Goal: Information Seeking & Learning: Learn about a topic

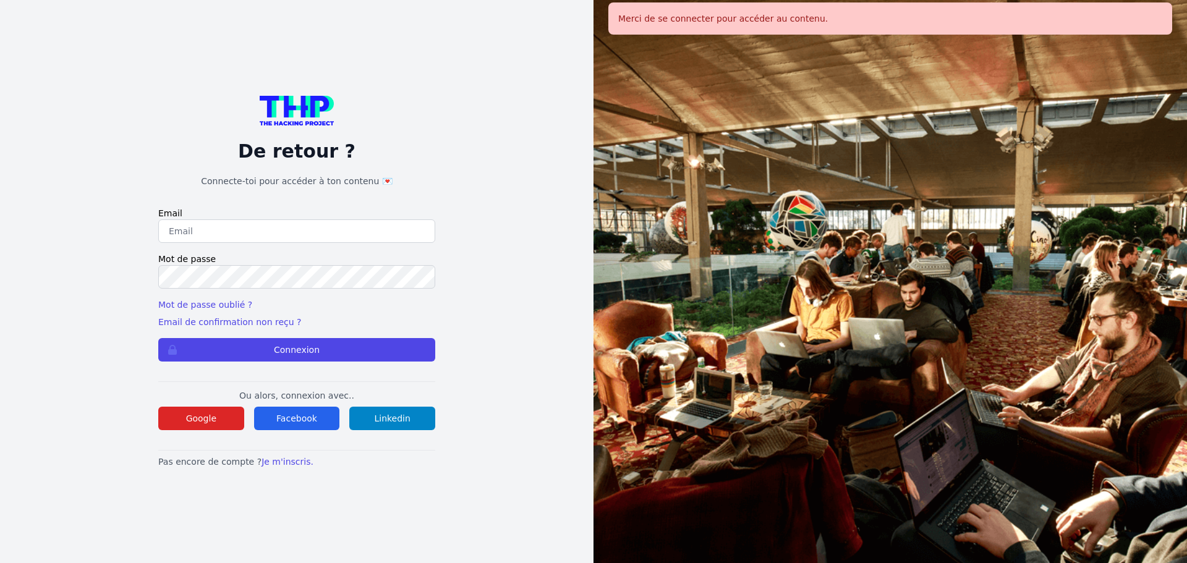
click at [258, 227] on input "email" at bounding box center [296, 230] width 277 height 23
type input "melody_stephan@icloud.com"
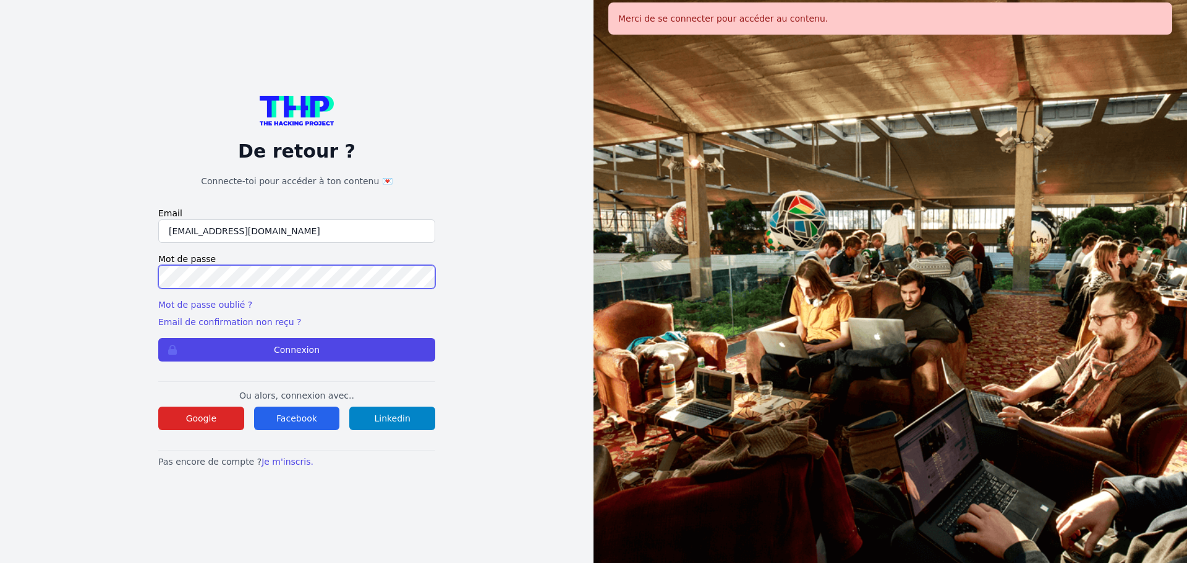
click at [158, 338] on button "Connexion" at bounding box center [296, 349] width 277 height 23
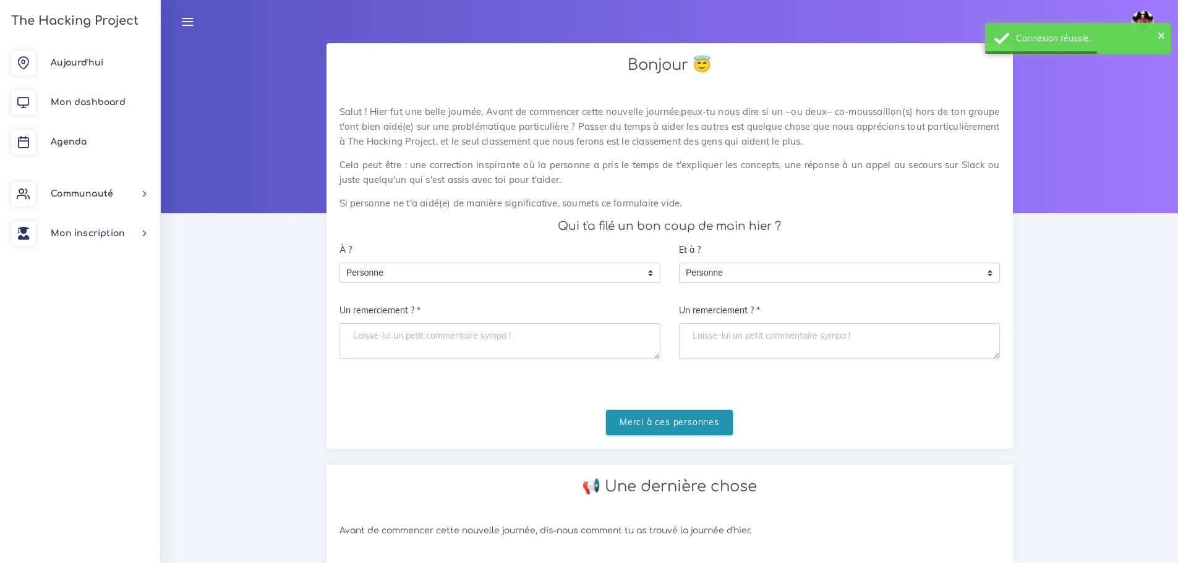
click at [686, 433] on input "Merci à ces personnes" at bounding box center [669, 422] width 127 height 25
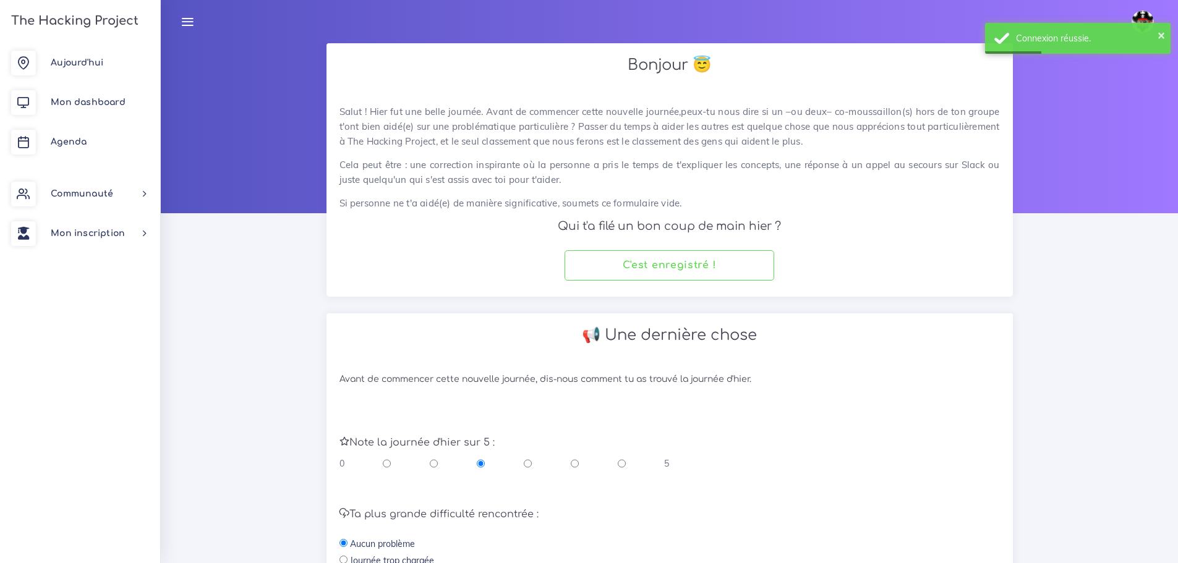
click at [572, 471] on div "Note la journée d'hier sur 5 : 0 5" at bounding box center [669, 447] width 679 height 72
click at [572, 467] on input "radio" at bounding box center [575, 463] width 8 height 12
radio input "true"
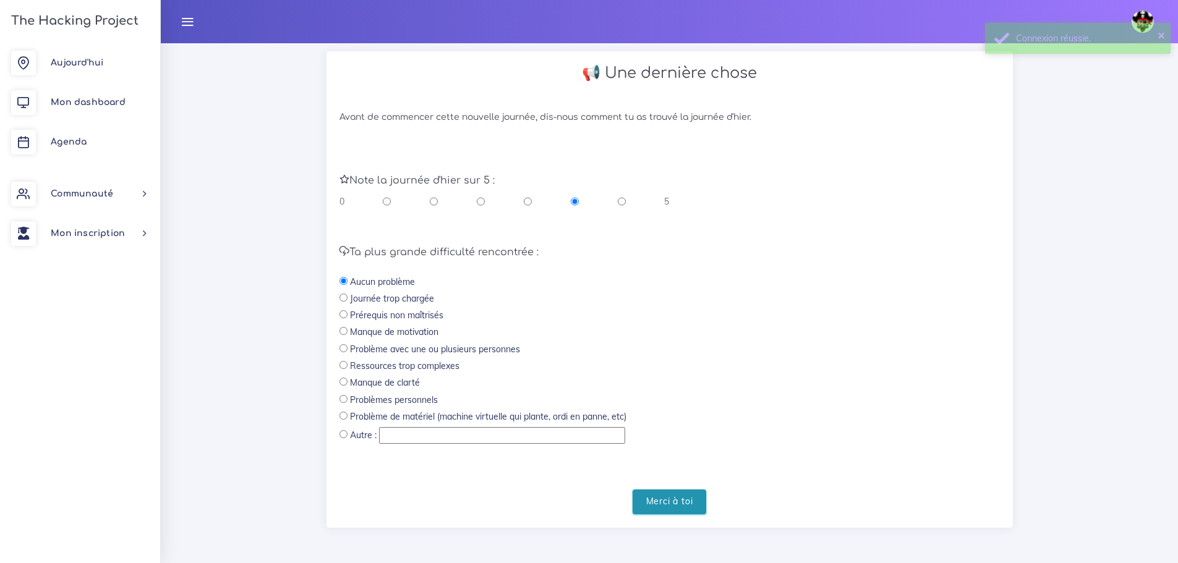
click at [695, 506] on input "Merci à toi" at bounding box center [669, 502] width 74 height 25
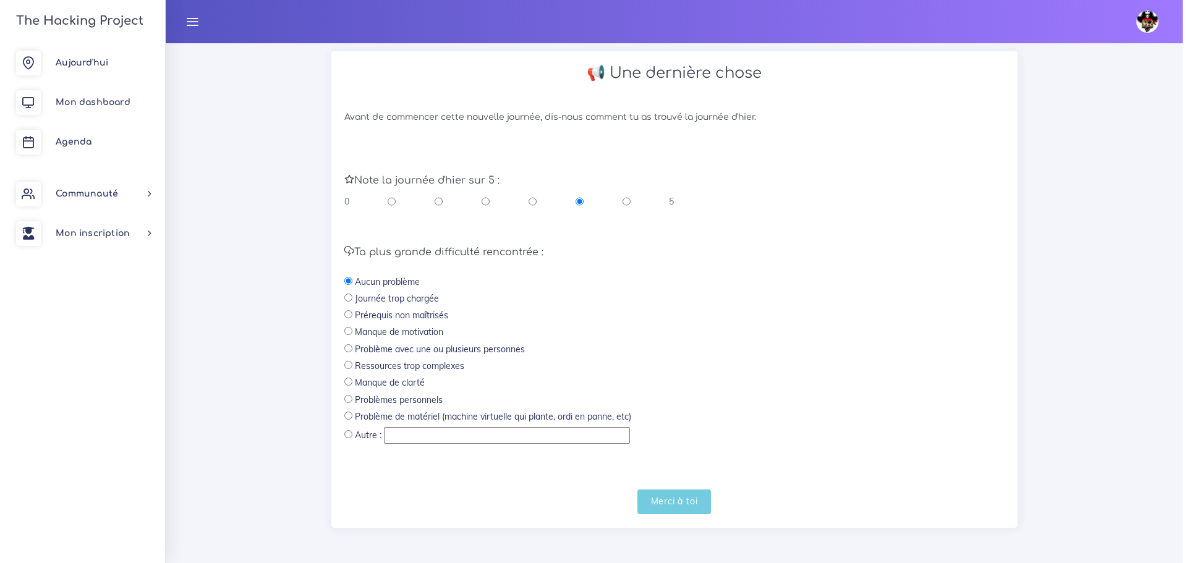
scroll to position [0, 0]
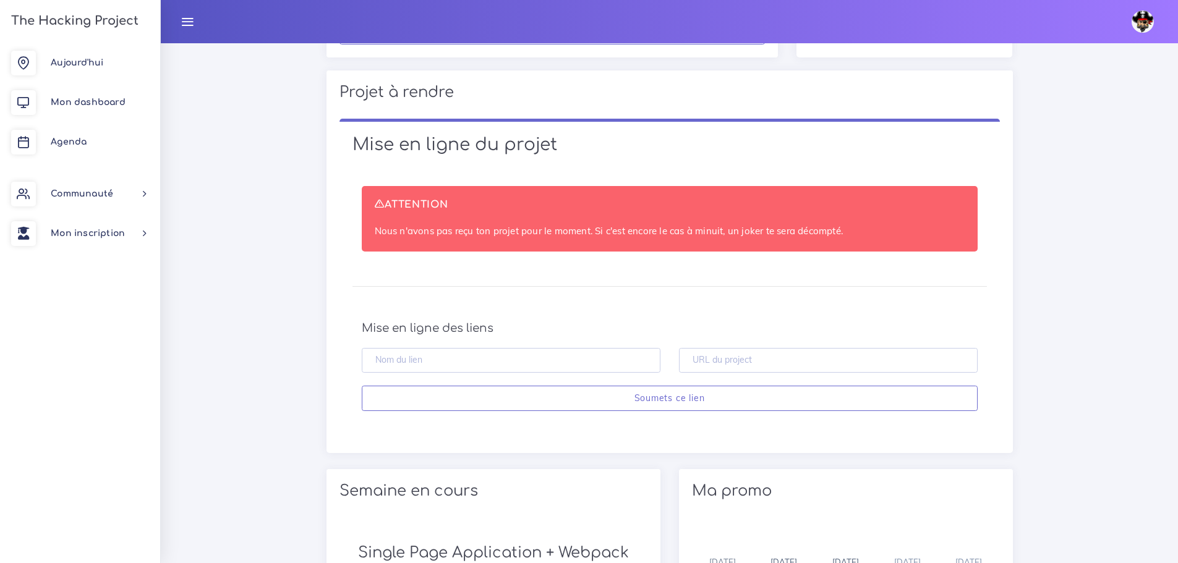
scroll to position [309, 0]
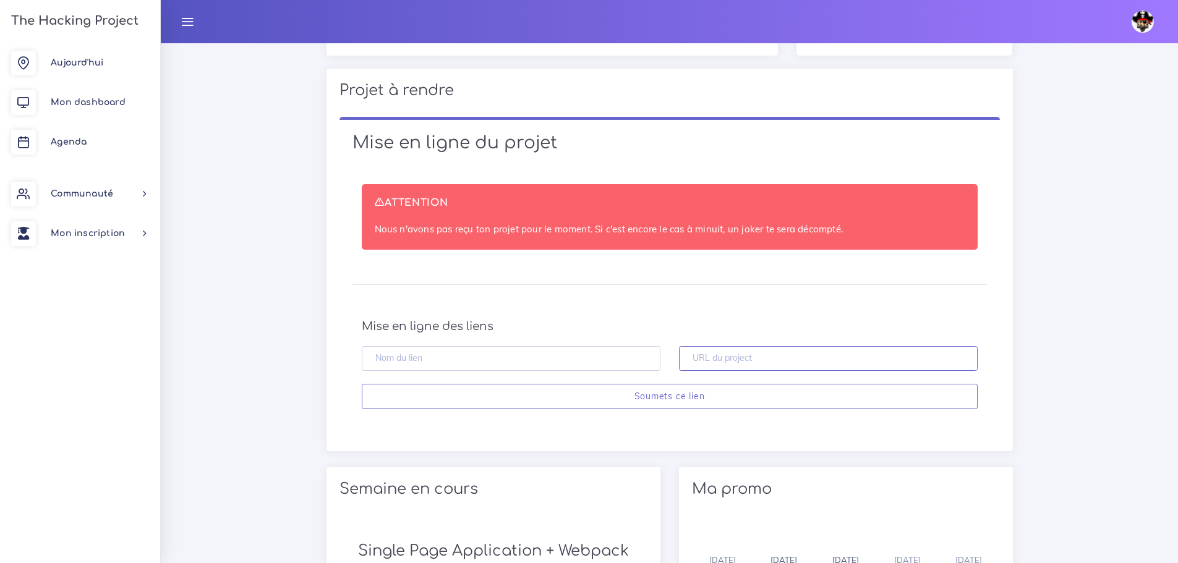
click at [728, 355] on input "text" at bounding box center [828, 358] width 299 height 25
paste input "[URL][DOMAIN_NAME]"
type input "https://github.com/melody-ste/ProGame"
click at [629, 367] on input "text" at bounding box center [511, 358] width 299 height 25
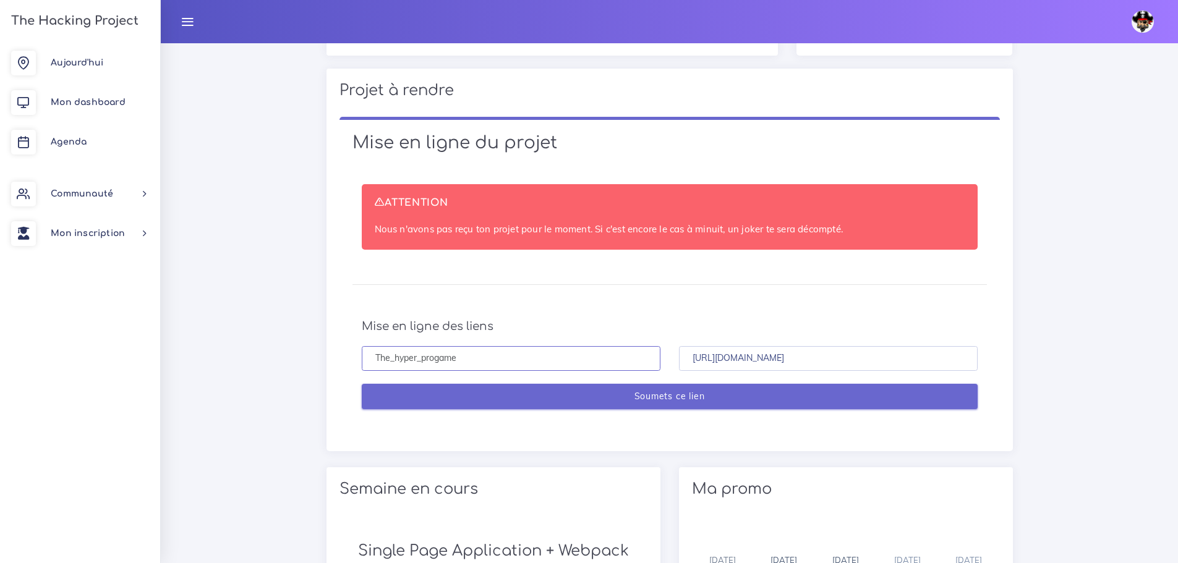
type input "The_hyper_progame"
click at [733, 402] on input "Soumets ce lien" at bounding box center [670, 396] width 616 height 25
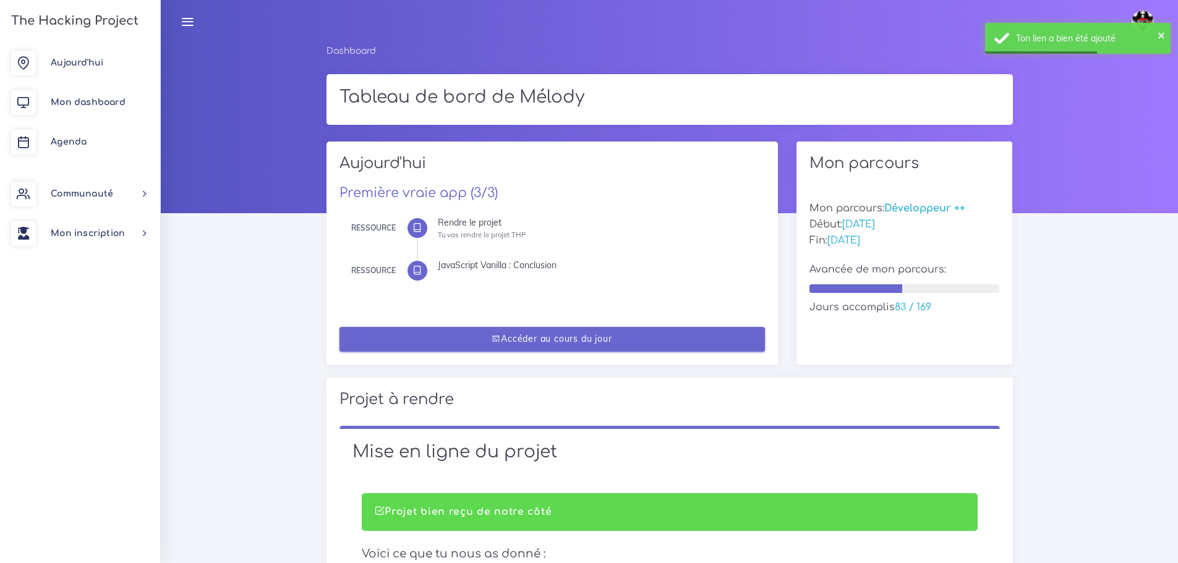
click at [673, 334] on link "Accéder au cours du jour" at bounding box center [551, 339] width 425 height 25
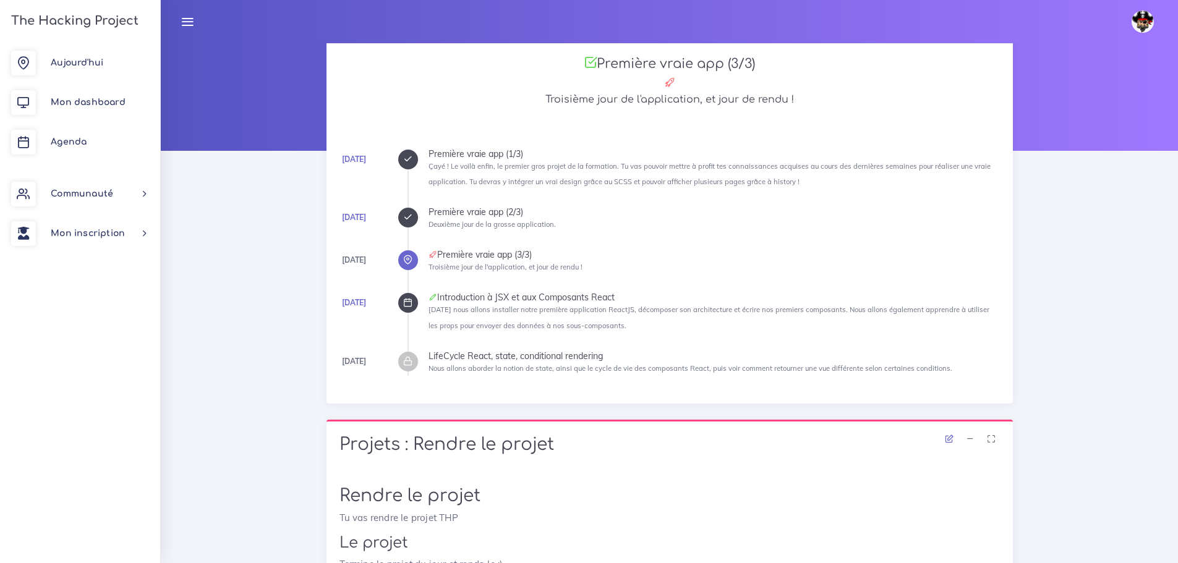
scroll to position [62, 0]
click at [407, 156] on icon at bounding box center [407, 159] width 9 height 9
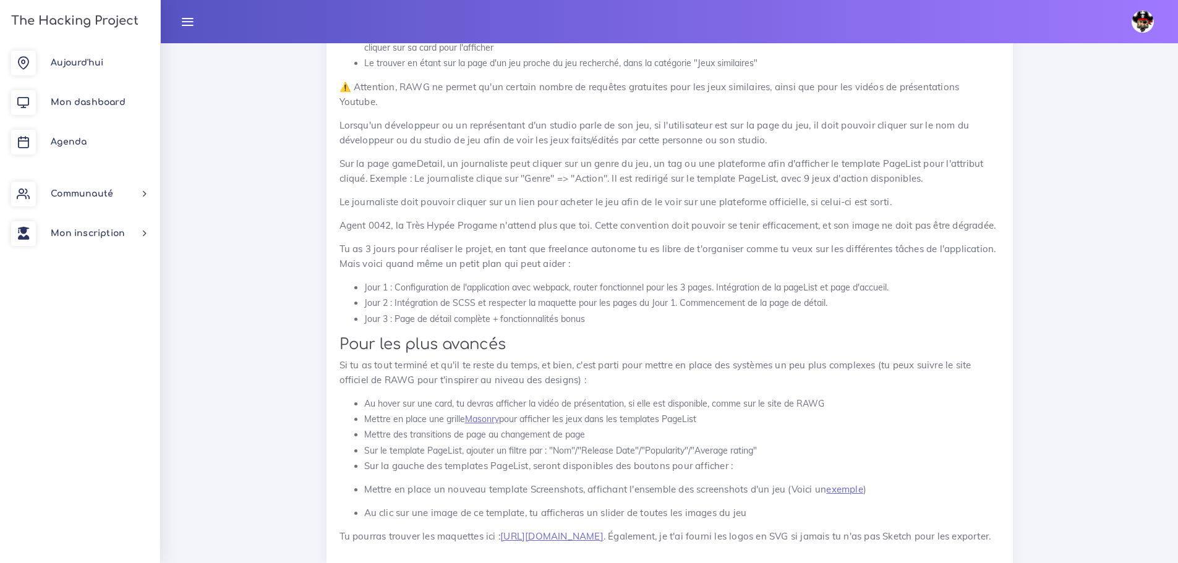
scroll to position [2658, 0]
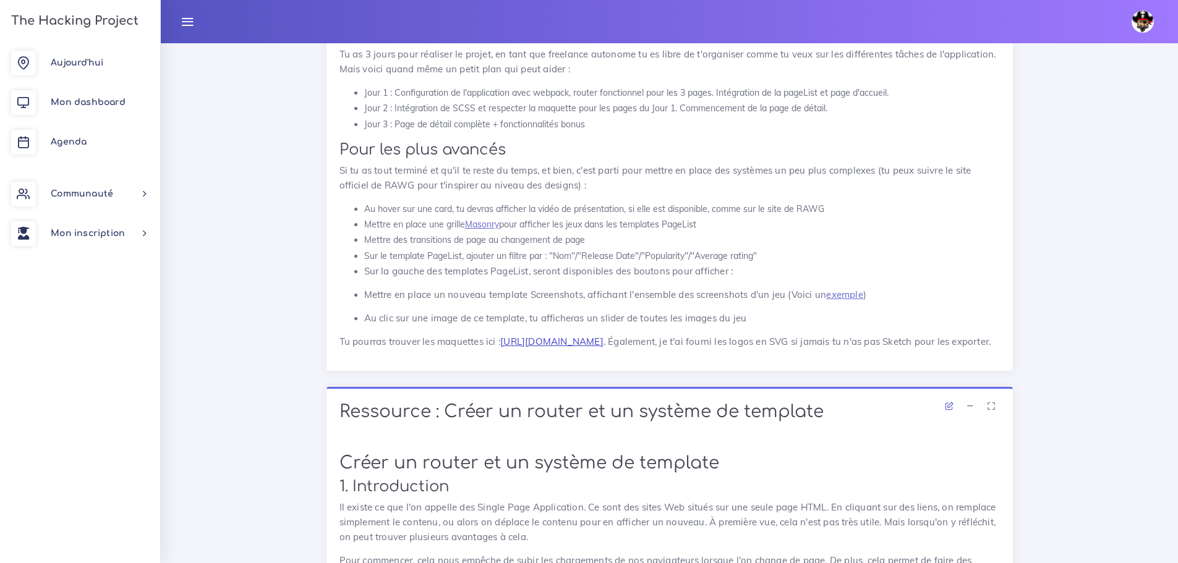
click at [603, 336] on link "[URL][DOMAIN_NAME]" at bounding box center [551, 342] width 103 height 12
click at [500, 336] on link "[URL][DOMAIN_NAME]" at bounding box center [551, 342] width 103 height 12
click at [582, 232] on li "Mettre des transitions de page au changement de page" at bounding box center [682, 239] width 636 height 15
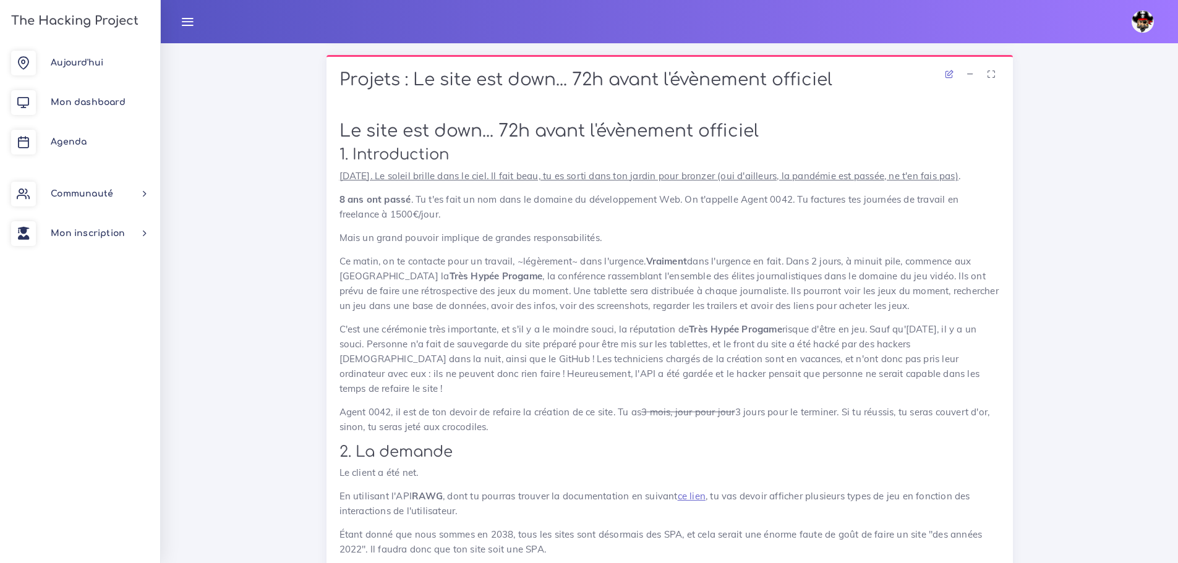
scroll to position [556, 0]
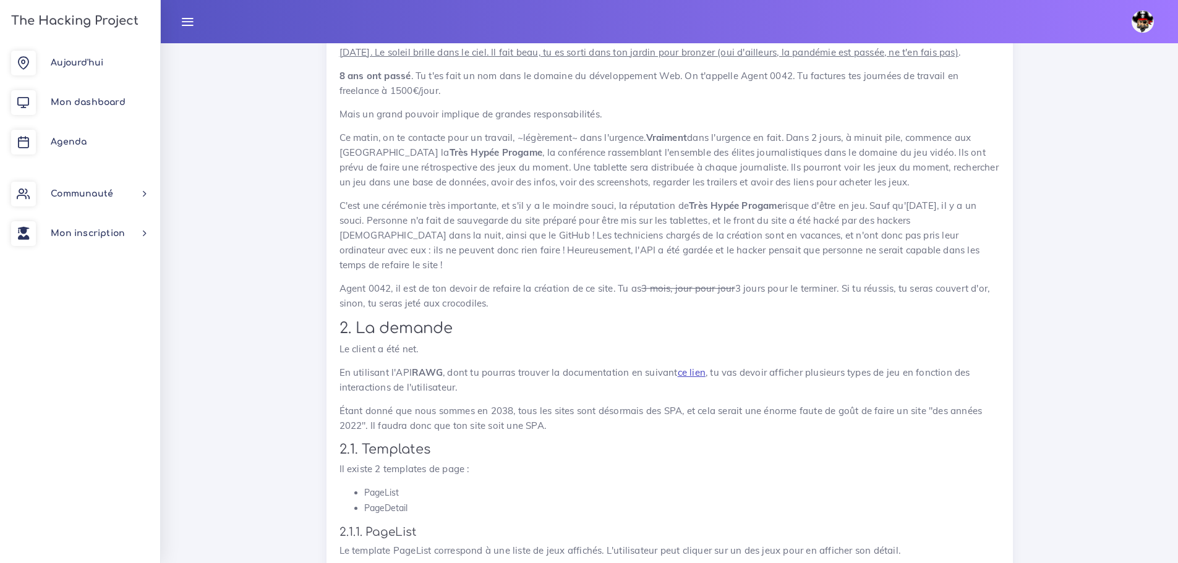
click at [694, 367] on link "ce lien" at bounding box center [692, 373] width 28 height 12
click at [695, 367] on link "ce lien" at bounding box center [692, 373] width 28 height 12
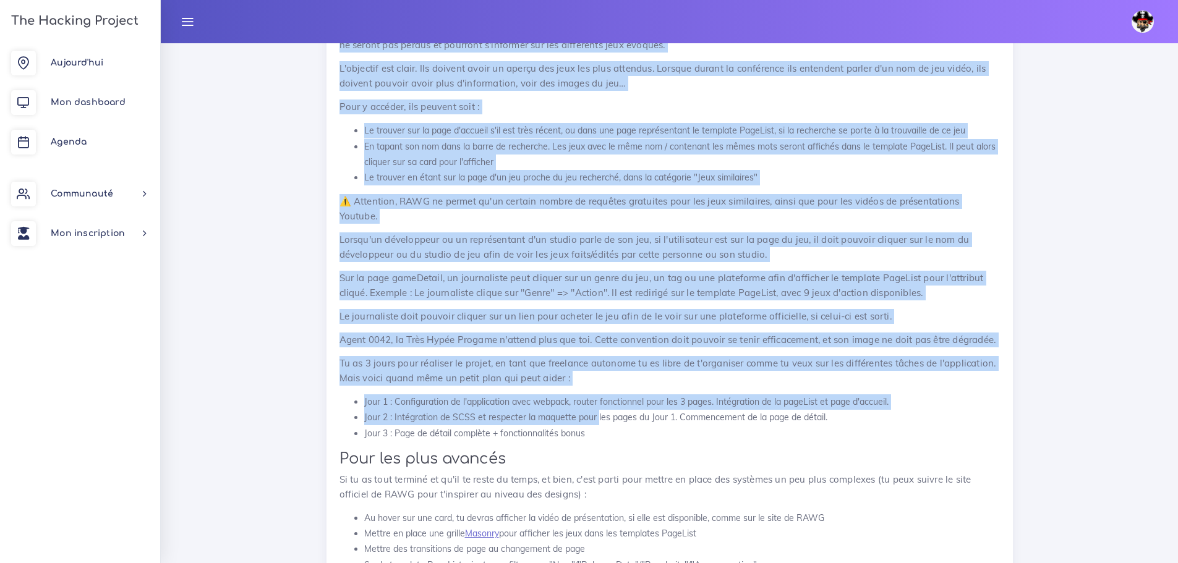
scroll to position [2411, 0]
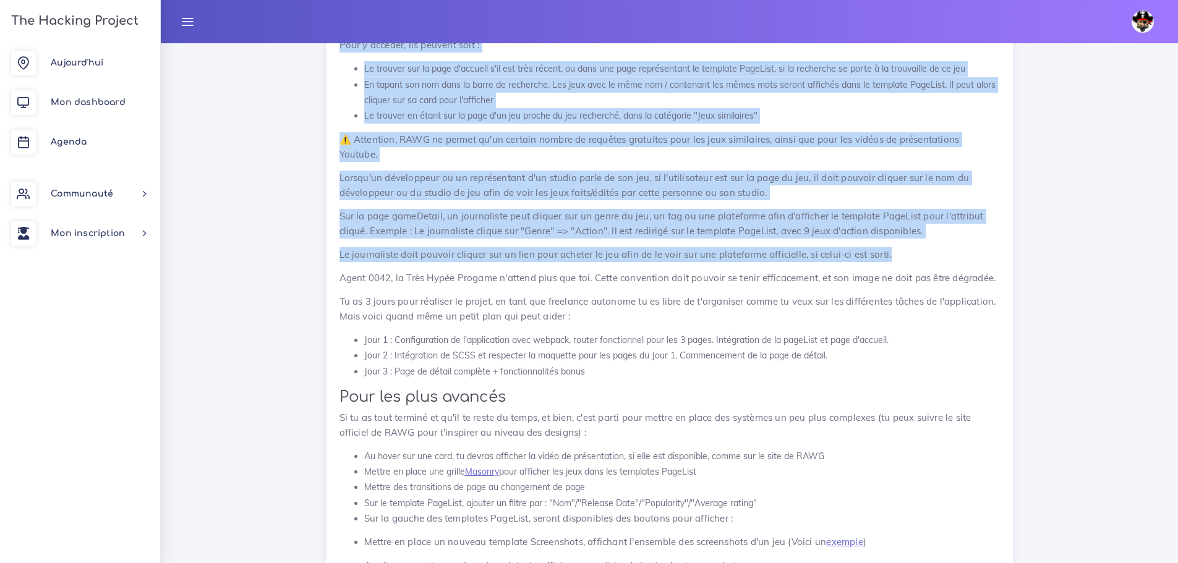
drag, startPoint x: 338, startPoint y: 174, endPoint x: 900, endPoint y: 232, distance: 565.5
copy div "Lo ipsum dolorsi ame co adipis Elitsed, do Eiusmo Temp Incididuntu, laboreet DO…"
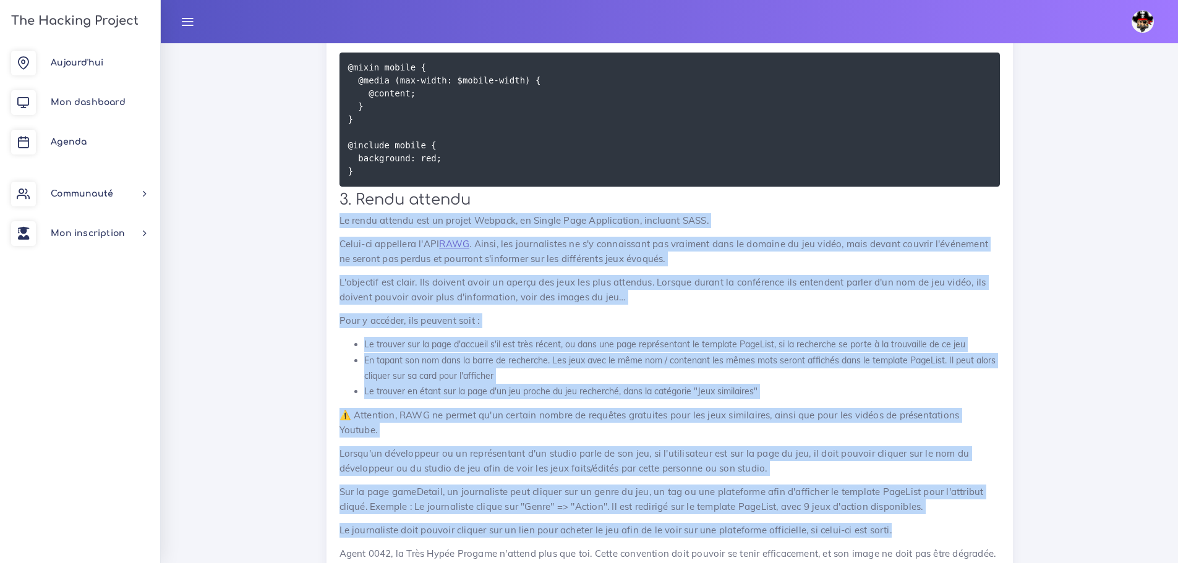
scroll to position [2102, 0]
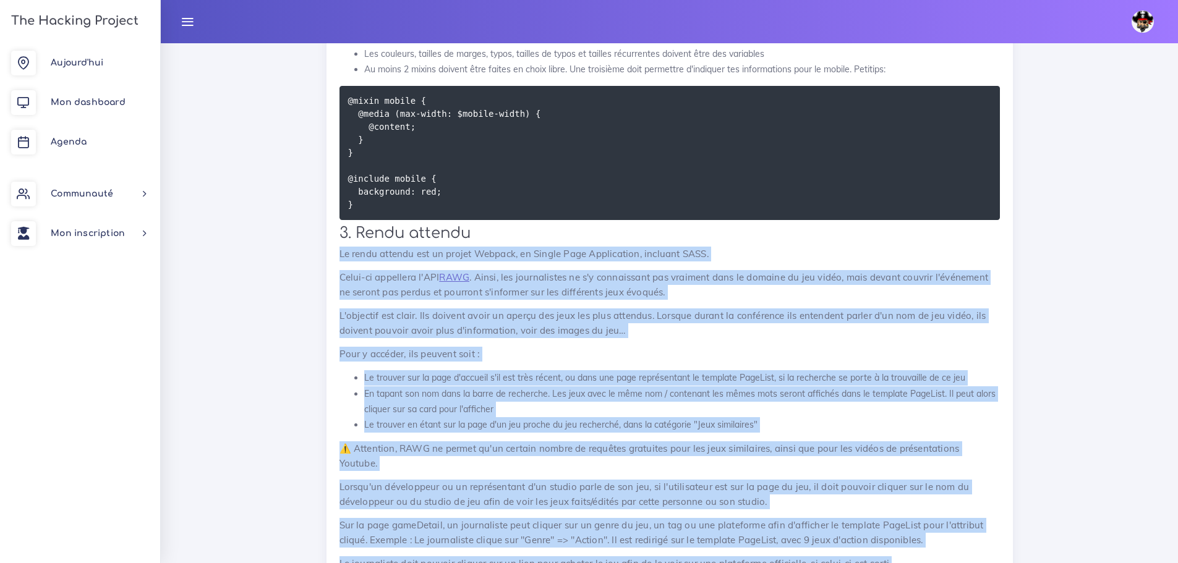
click at [580, 270] on p "Celui-ci appellera l'API RAWG . Ainsi, les journalistes ne s'y connaissant pas …" at bounding box center [669, 285] width 660 height 30
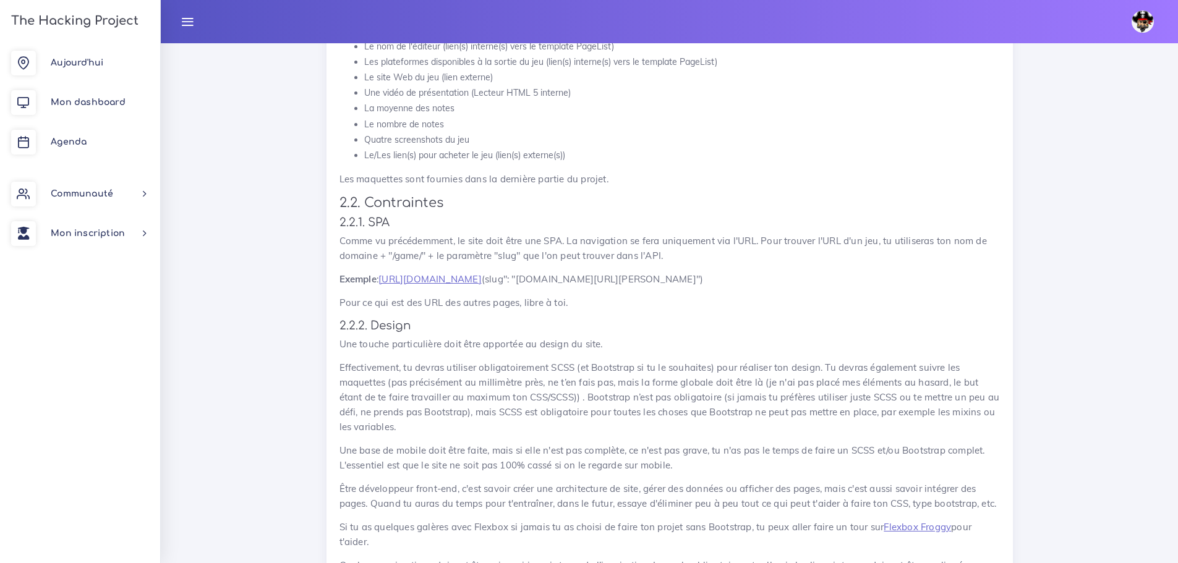
scroll to position [1360, 0]
